Goal: Find contact information: Find contact information

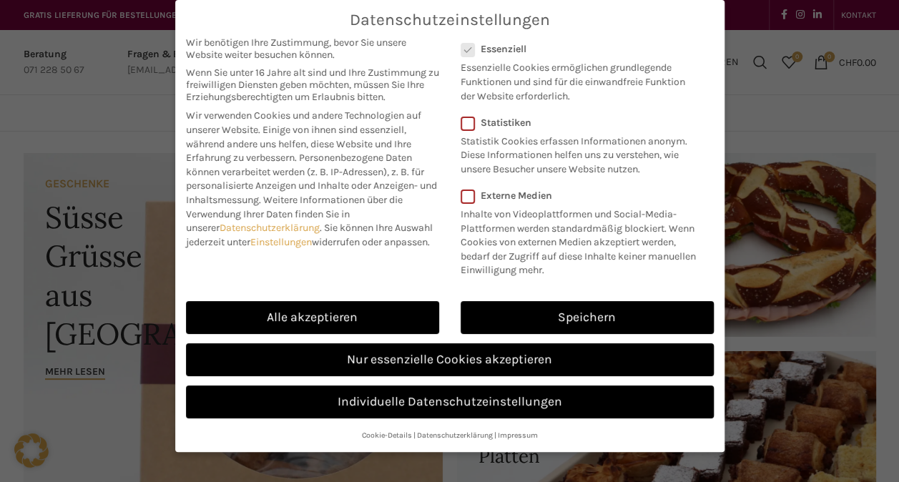
click at [361, 312] on link "Alle akzeptieren" at bounding box center [312, 317] width 253 height 33
checkbox input "true"
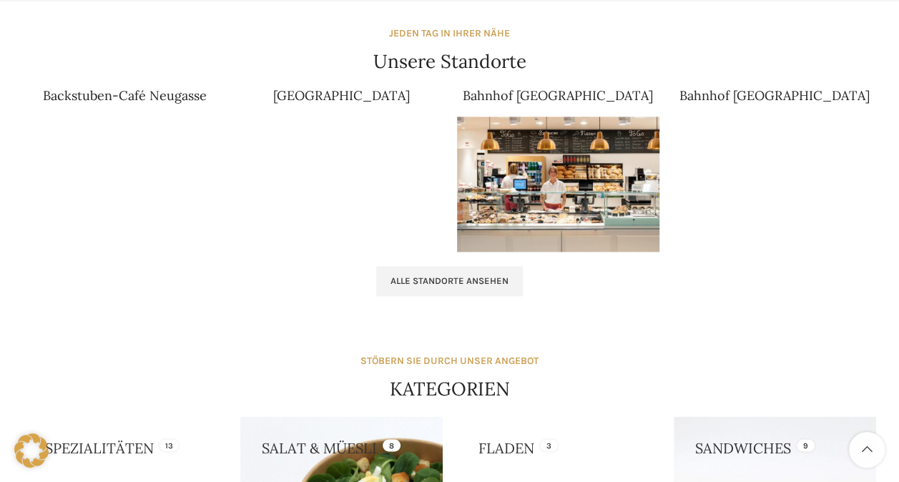
scroll to position [913, 0]
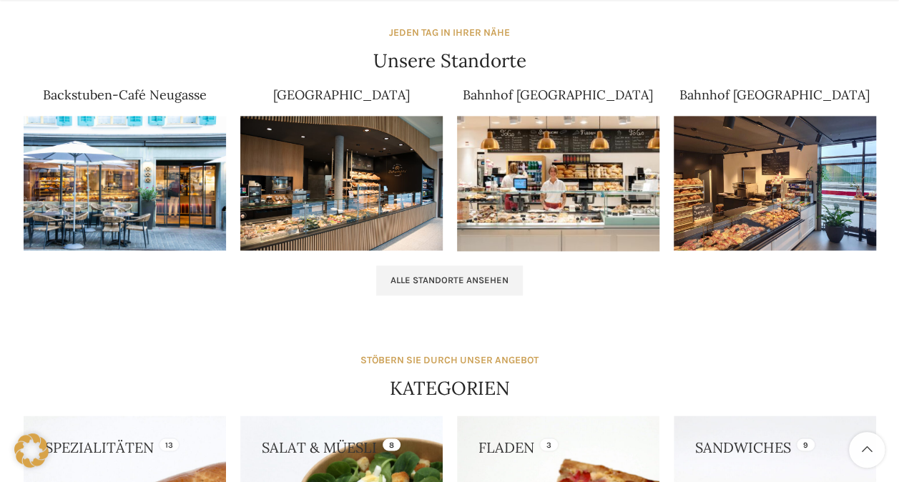
click at [498, 278] on span "Alle Standorte ansehen" at bounding box center [450, 280] width 118 height 11
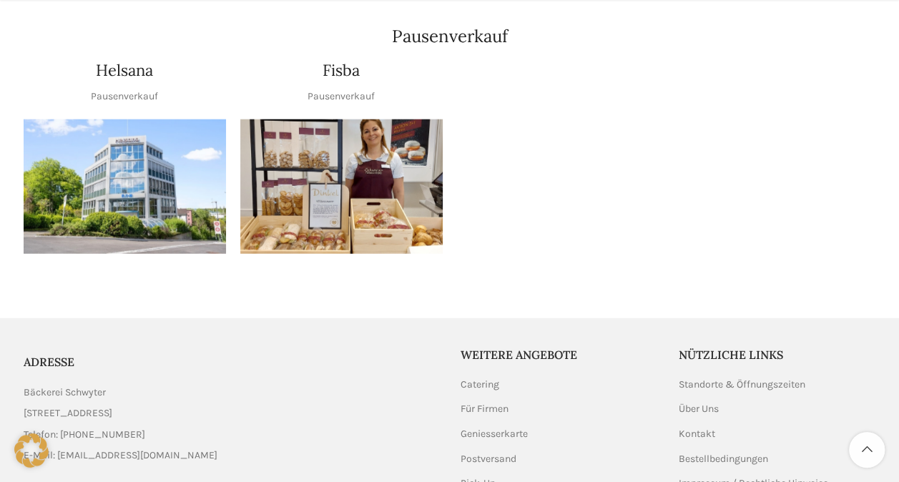
scroll to position [1863, 0]
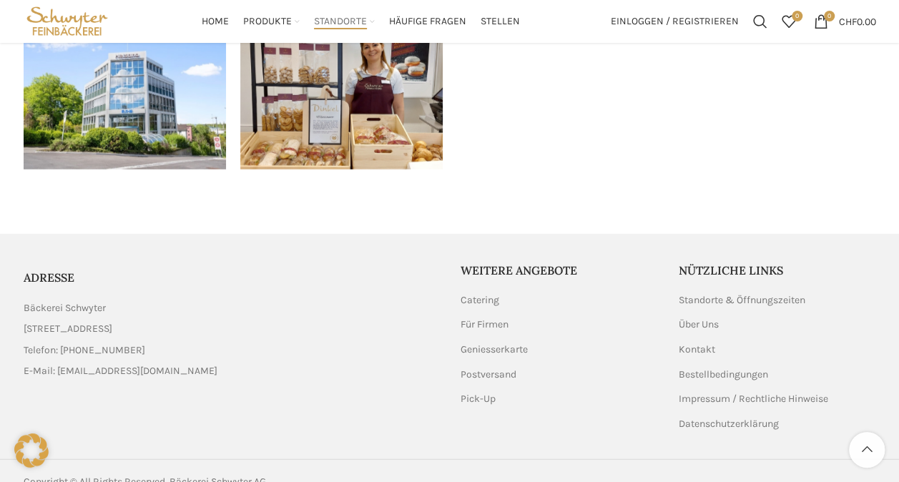
click at [717, 392] on link "Impressum / Rechtliche Hinweise" at bounding box center [754, 399] width 151 height 14
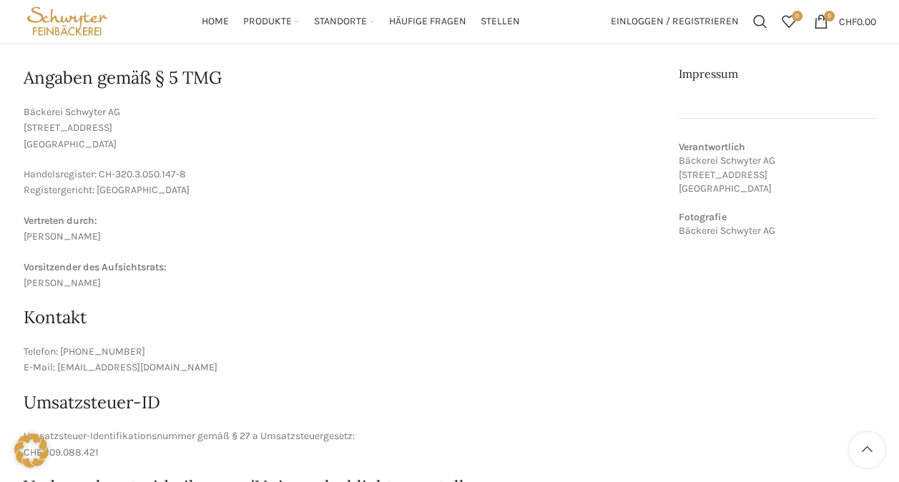
scroll to position [185, 0]
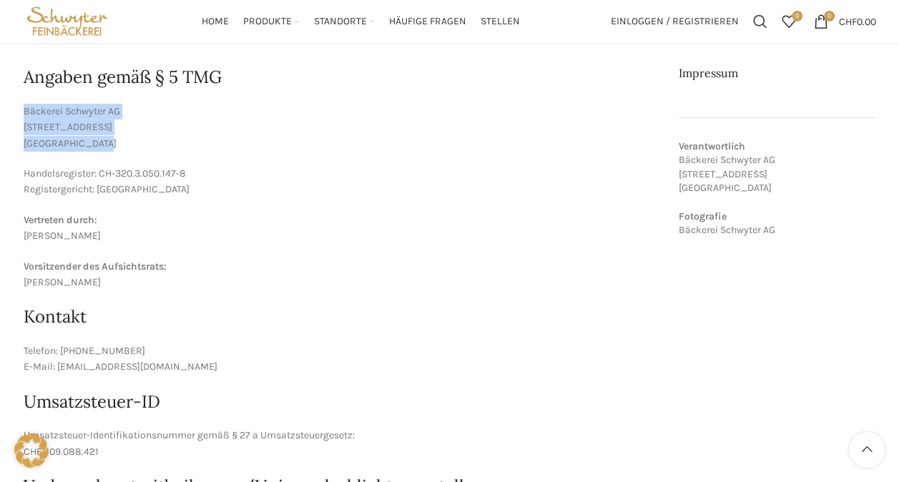
drag, startPoint x: 96, startPoint y: 145, endPoint x: 18, endPoint y: 113, distance: 84.4
click at [18, 113] on main "Angaben gemäß § 5 TMG Bäckerei Schwyter AG [STREET_ADDRESS] Handelsregister: CH…" at bounding box center [450, 296] width 874 height 521
copy p "Bäckerei Schwyter AG [STREET_ADDRESS]"
drag, startPoint x: 104, startPoint y: 280, endPoint x: 25, endPoint y: 281, distance: 78.7
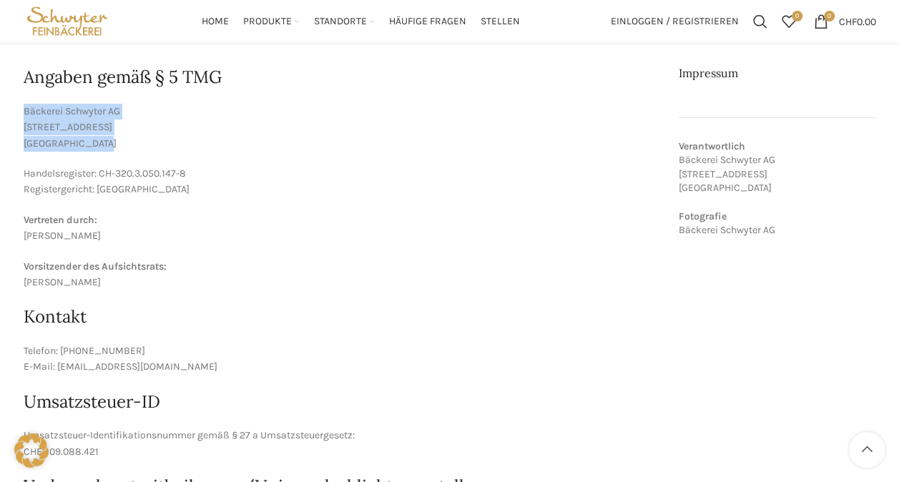
click at [25, 281] on p "Vorsitzender des Aufsichtsrats: [PERSON_NAME]" at bounding box center [341, 275] width 635 height 32
copy p "[PERSON_NAME]"
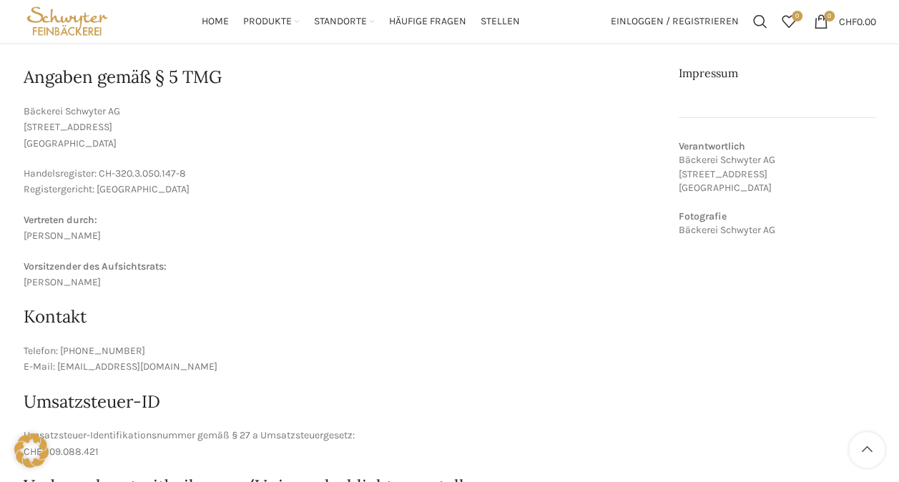
click at [118, 308] on h2 "Kontakt" at bounding box center [341, 317] width 635 height 24
drag, startPoint x: 194, startPoint y: 367, endPoint x: 57, endPoint y: 372, distance: 137.5
click at [57, 372] on p "Telefon: [PHONE_NUMBER] E-Mail: [EMAIL_ADDRESS][DOMAIN_NAME]" at bounding box center [341, 359] width 635 height 32
copy p "[EMAIL_ADDRESS][DOMAIN_NAME]"
